Goal: Transaction & Acquisition: Purchase product/service

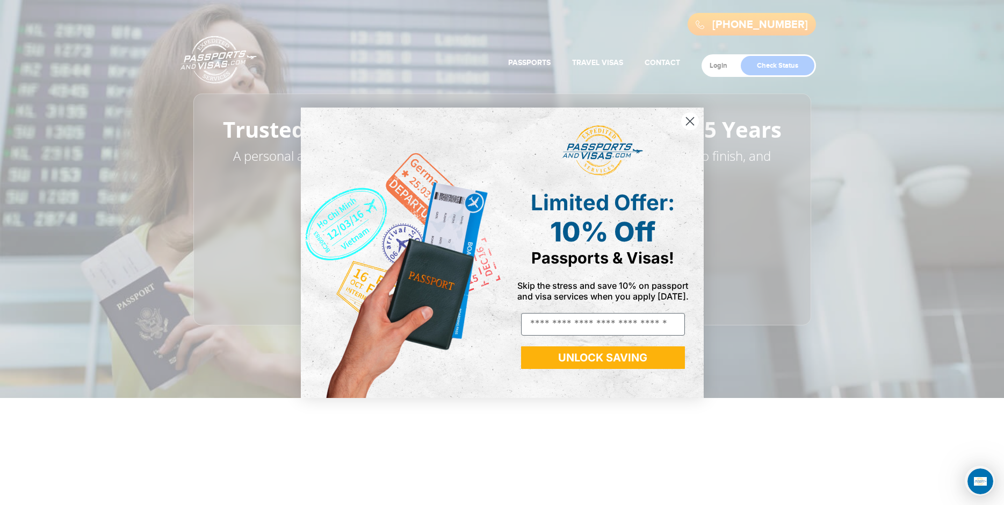
click at [691, 120] on icon "Close dialog" at bounding box center [690, 121] width 8 height 8
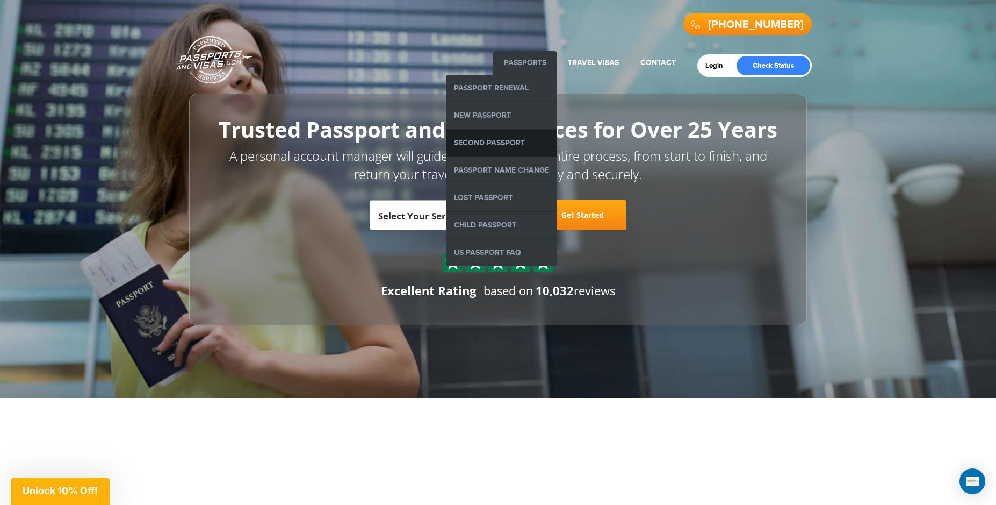
click at [516, 140] on link "Second Passport" at bounding box center [501, 143] width 111 height 27
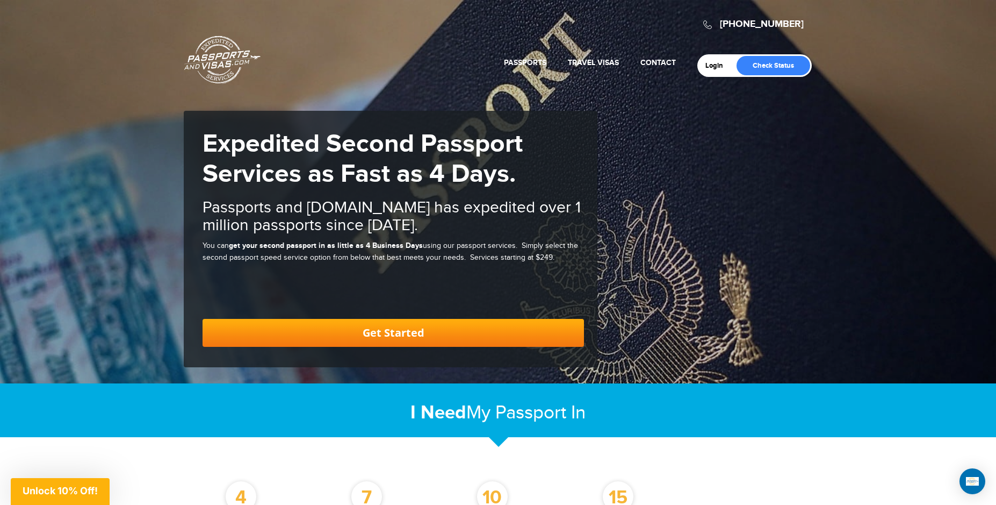
click at [403, 329] on link "Get Started" at bounding box center [394, 333] width 382 height 28
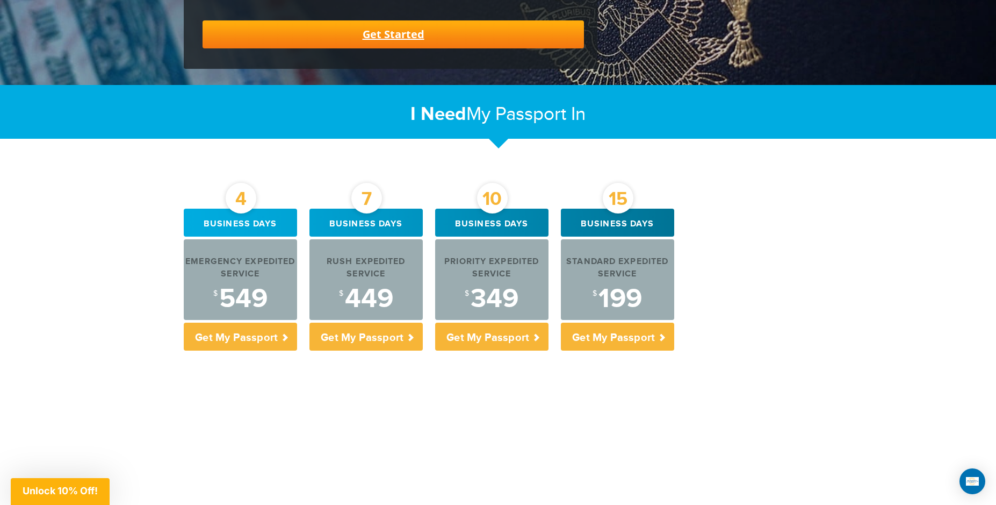
scroll to position [303, 0]
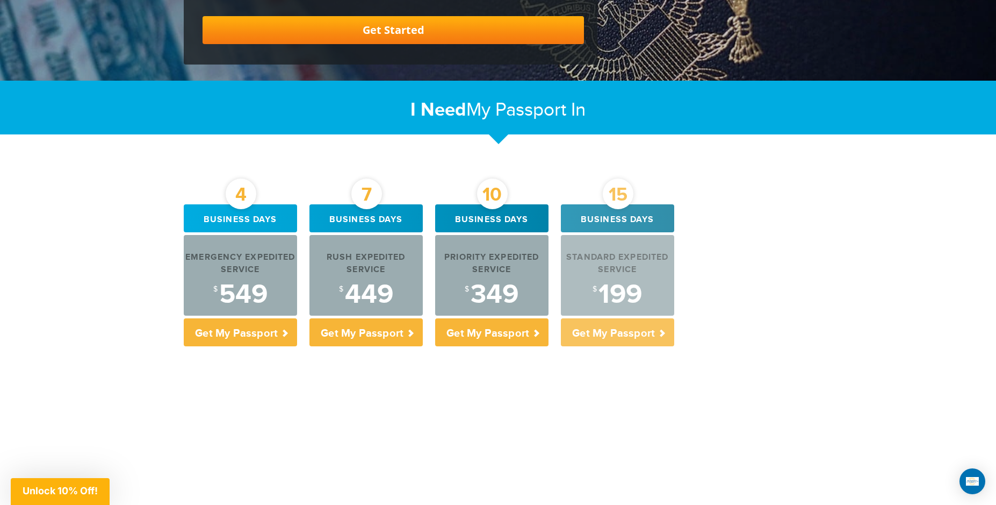
click at [638, 329] on p "Get My Passport" at bounding box center [617, 332] width 113 height 28
